Goal: Task Accomplishment & Management: Manage account settings

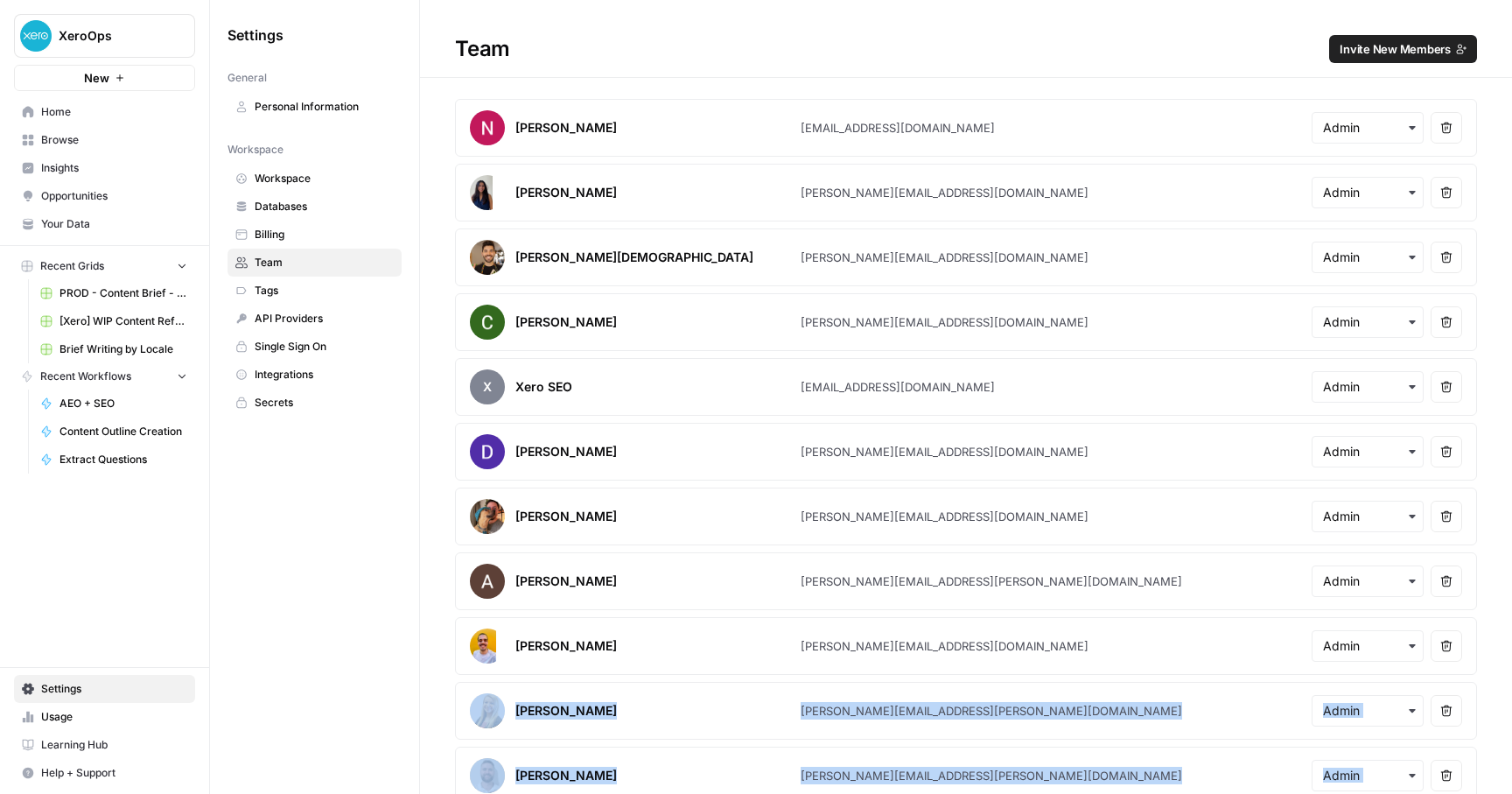
scroll to position [1248, 0]
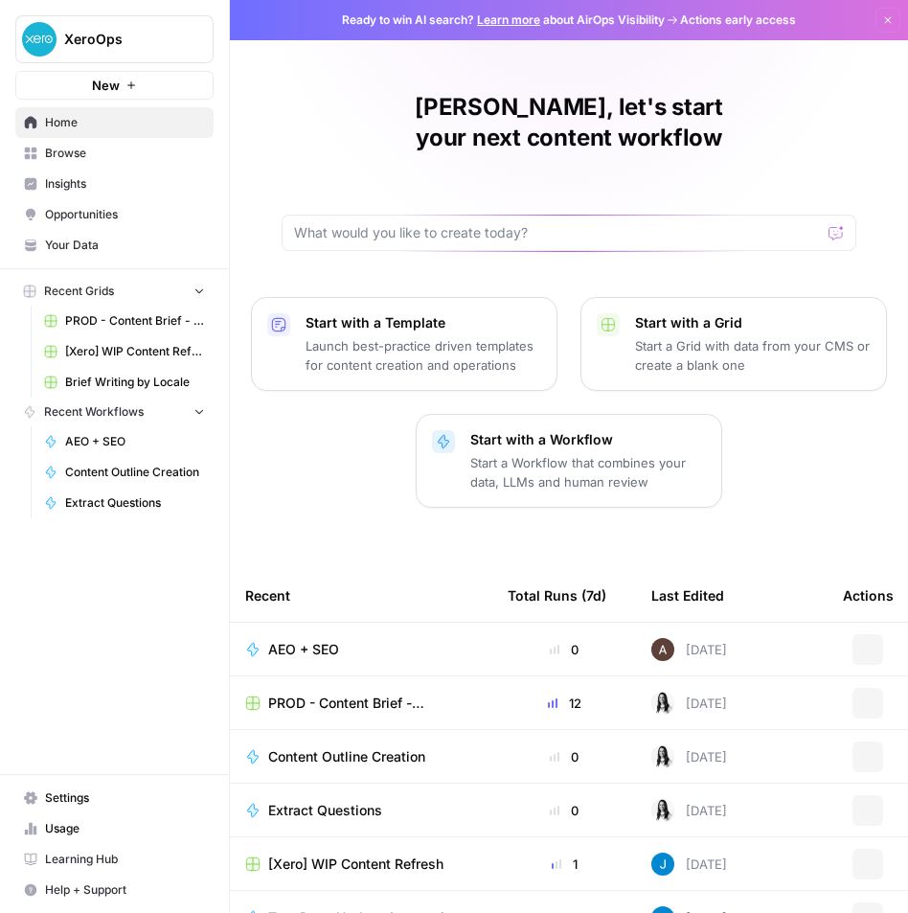
click at [53, 804] on span "Settings" at bounding box center [125, 797] width 160 height 17
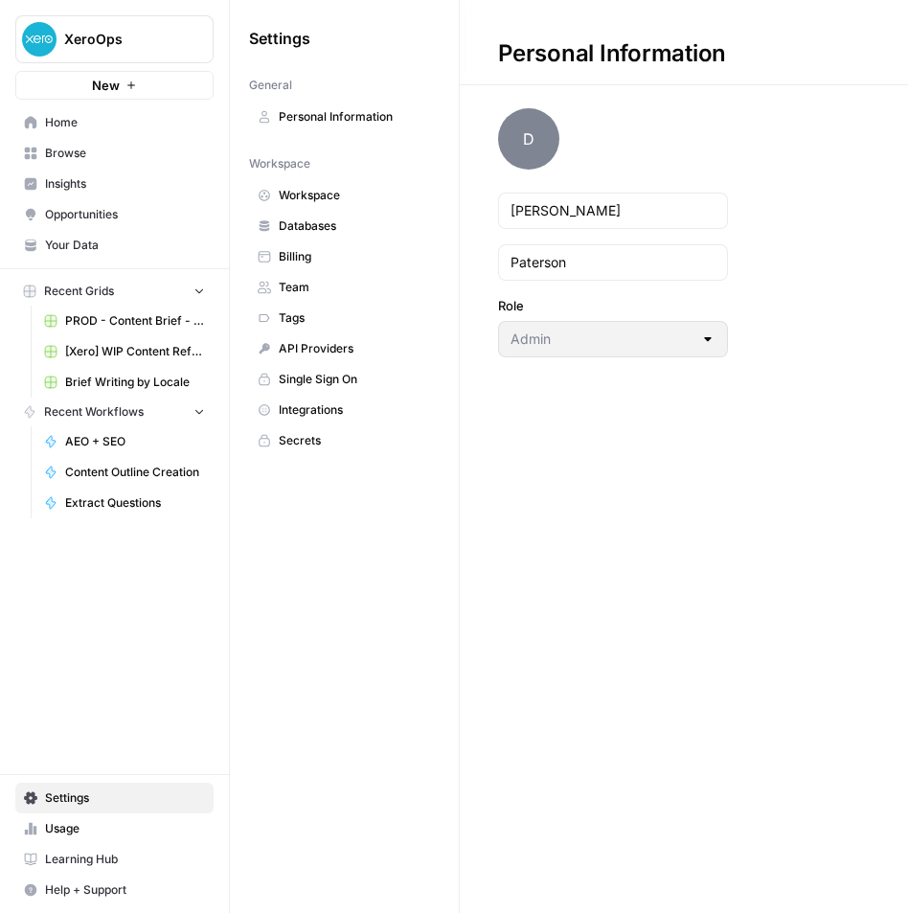
click at [305, 285] on span "Team" at bounding box center [355, 287] width 152 height 17
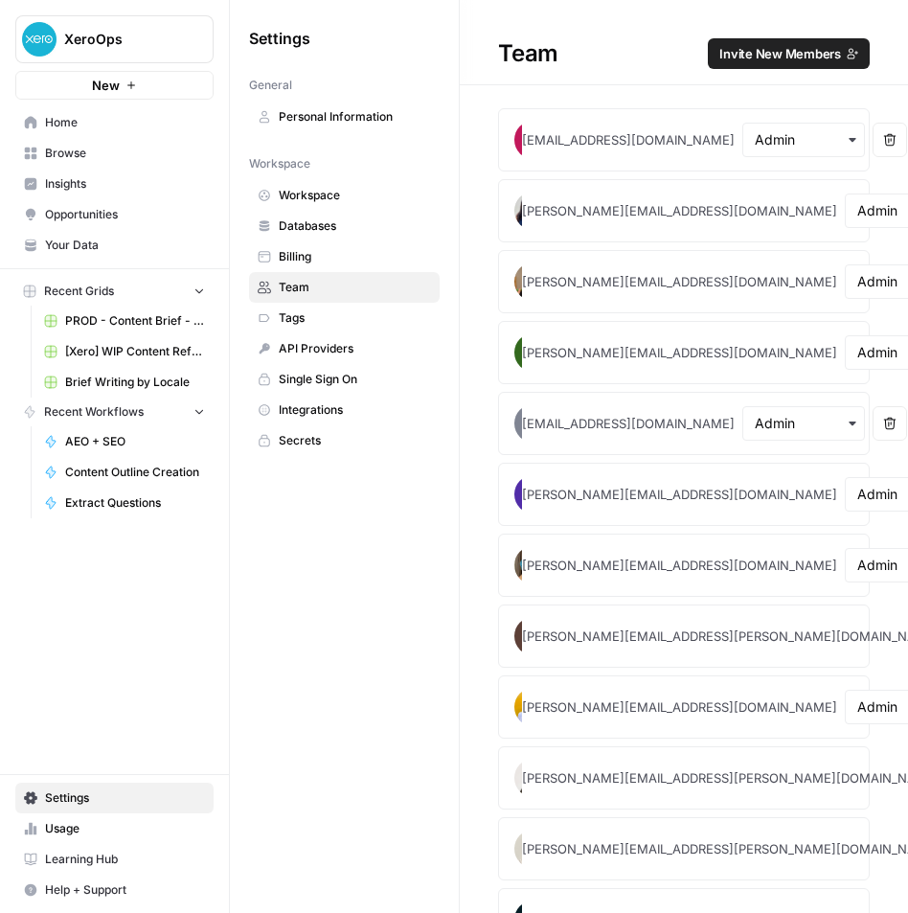
scroll to position [1099, 0]
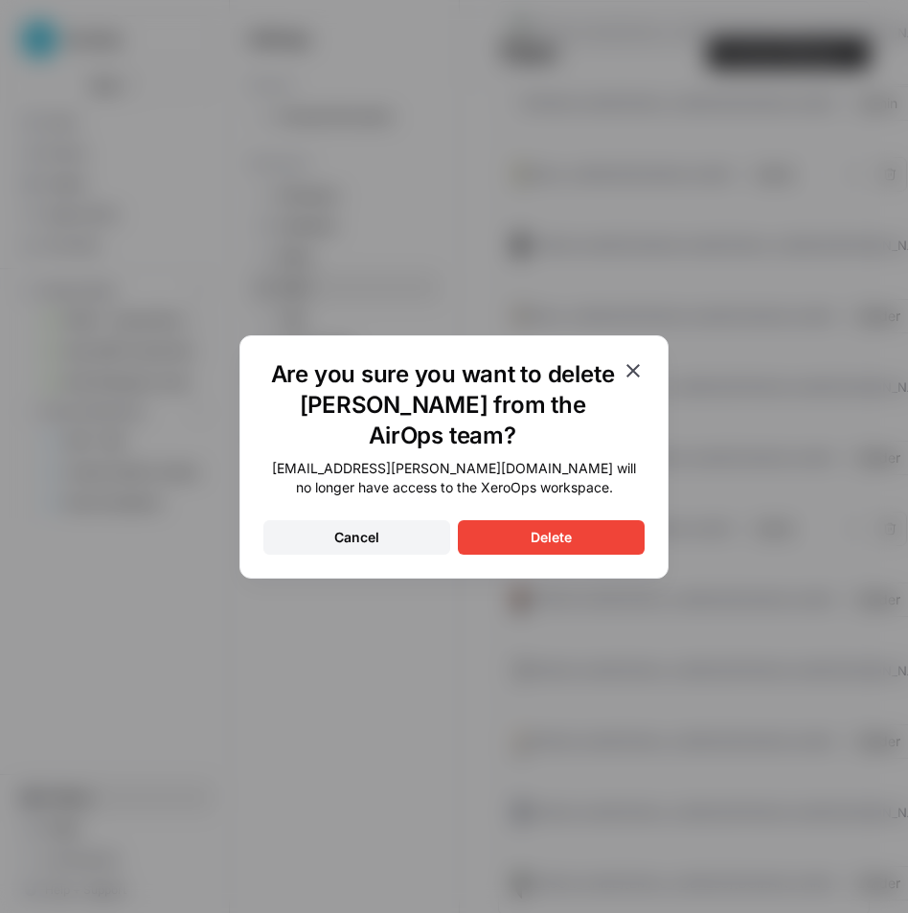
click at [514, 532] on button "Delete" at bounding box center [551, 537] width 187 height 34
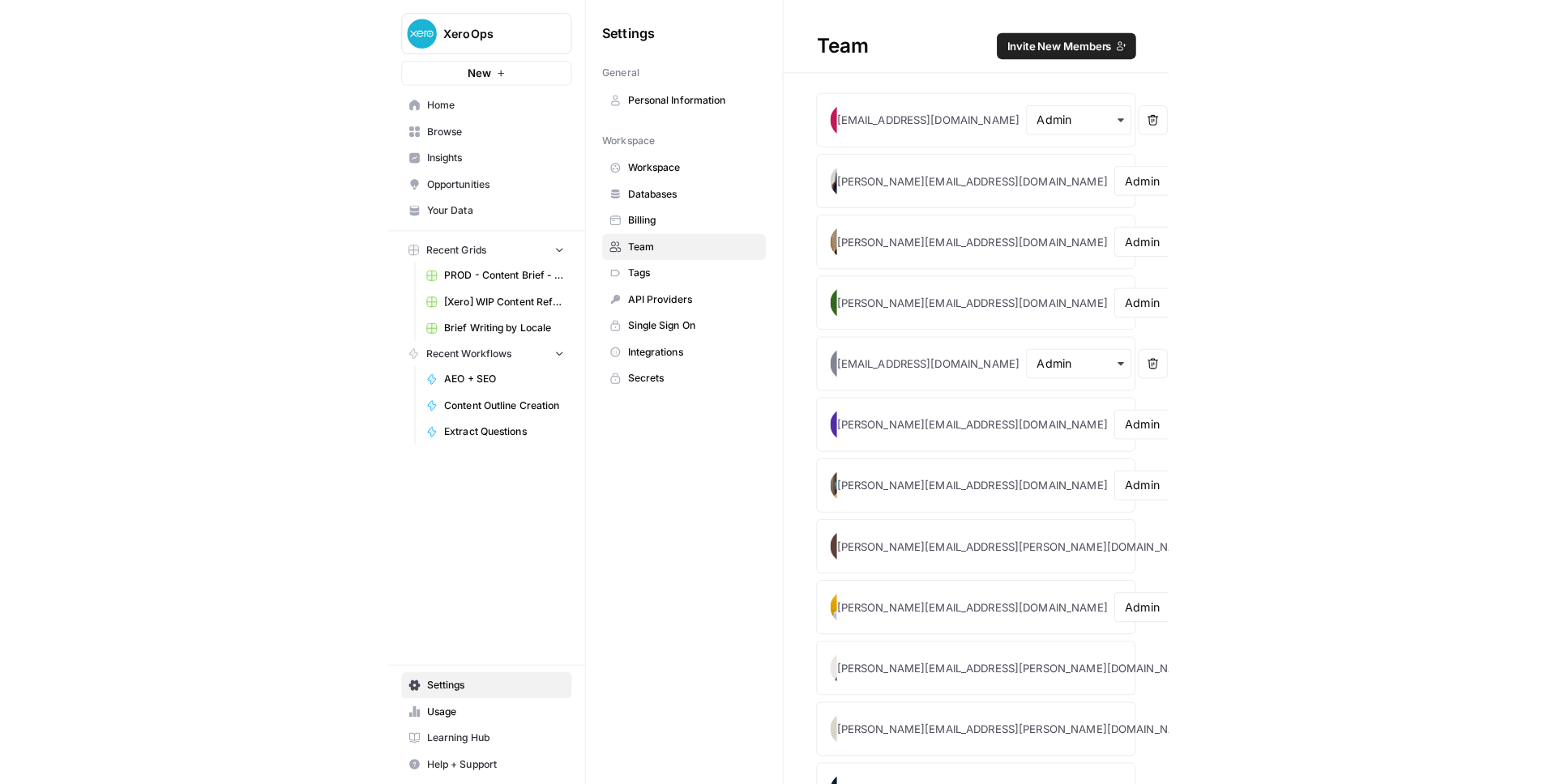
scroll to position [21, 0]
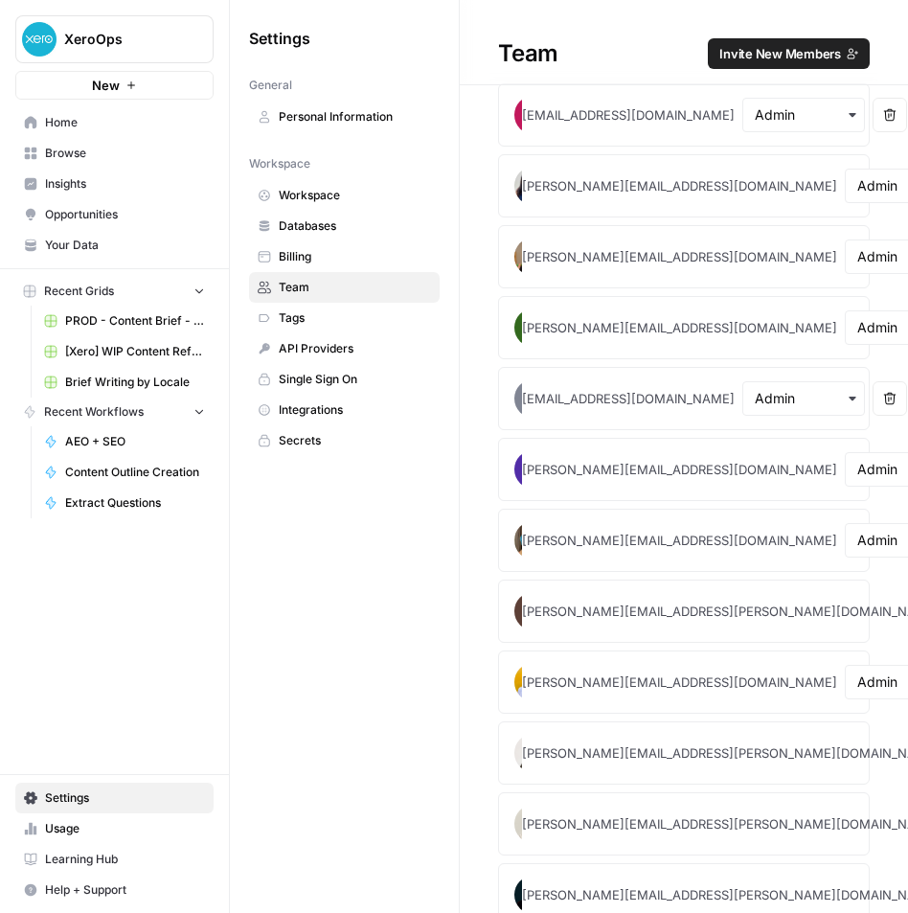
click at [393, 385] on span "Single Sign On" at bounding box center [355, 379] width 152 height 17
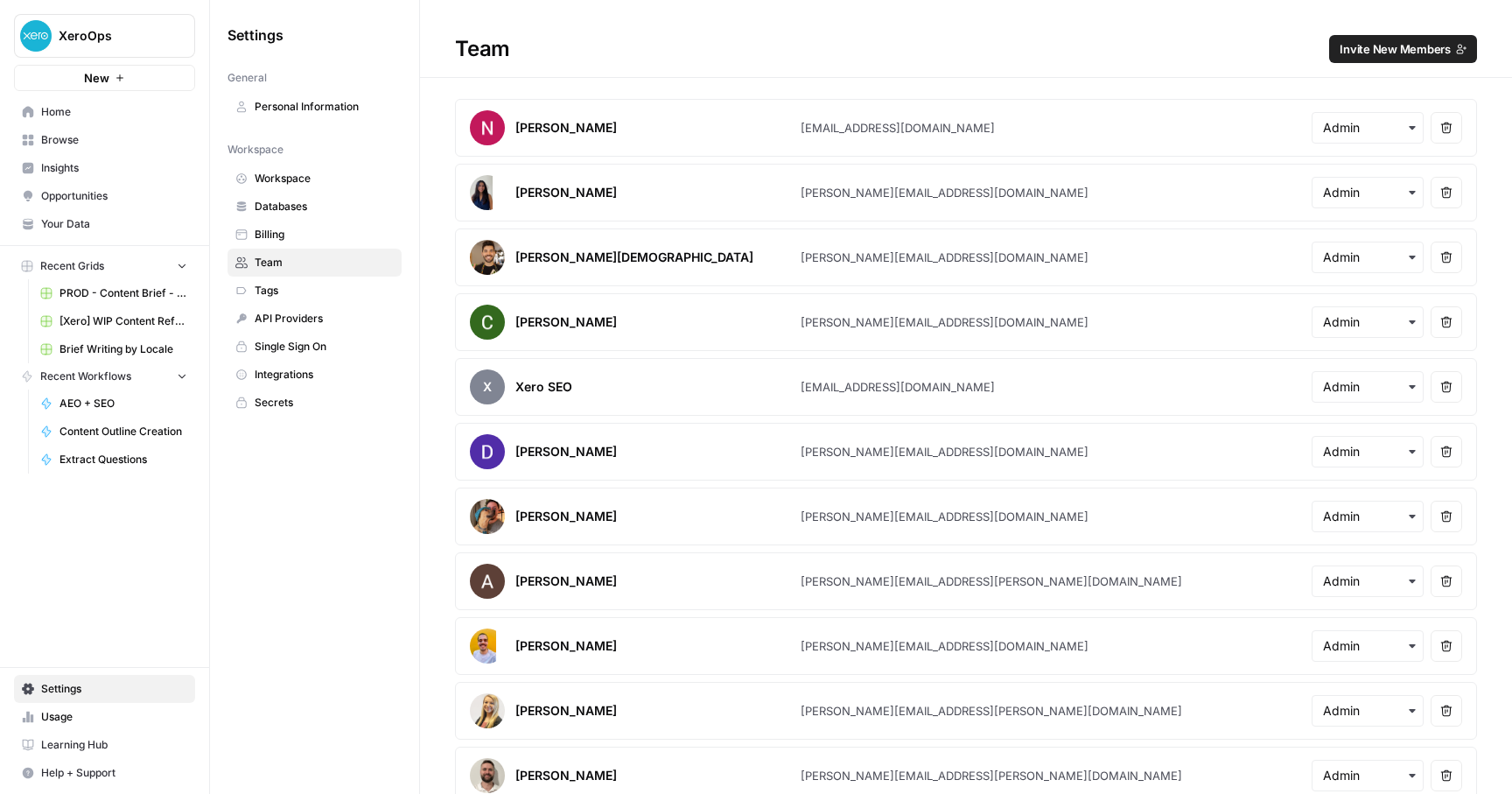
scroll to position [1248, 0]
